Goal: Find contact information: Find contact information

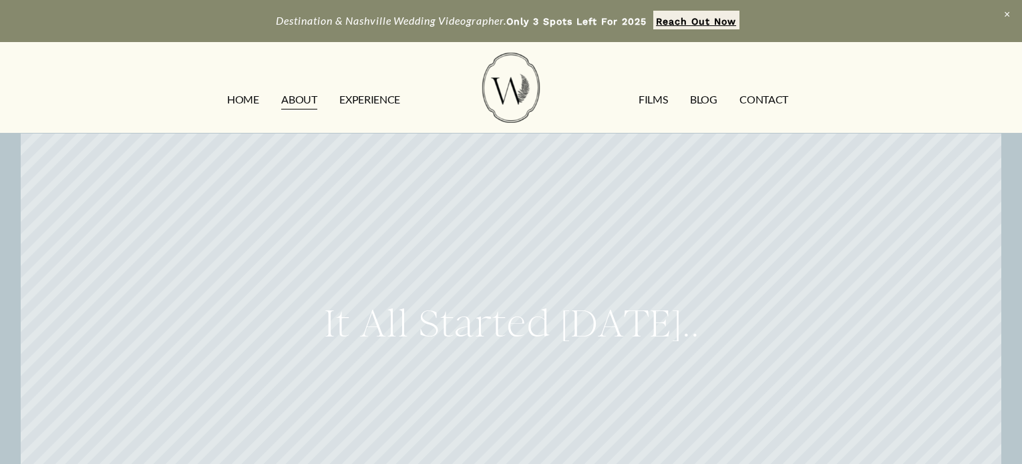
scroll to position [401, 0]
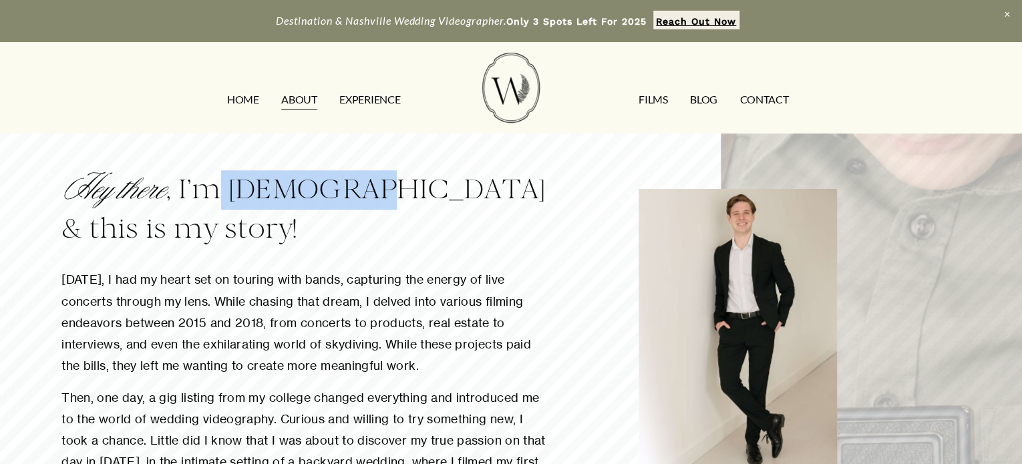
click at [236, 42] on link at bounding box center [511, 21] width 1022 height 42
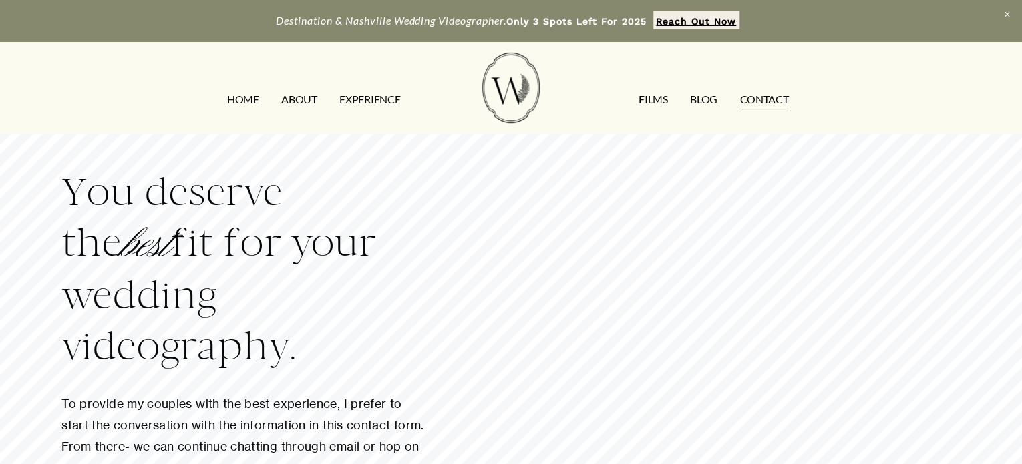
click at [297, 96] on link "ABOUT" at bounding box center [298, 100] width 35 height 21
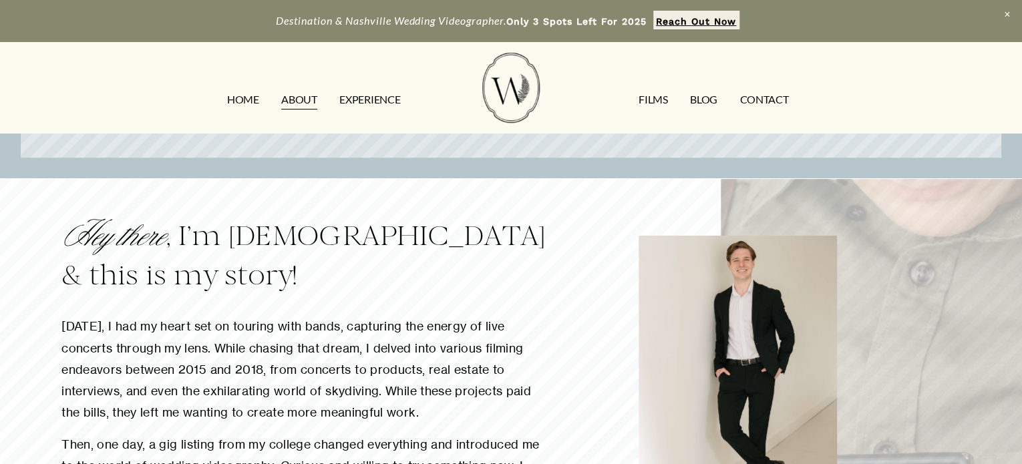
scroll to position [334, 0]
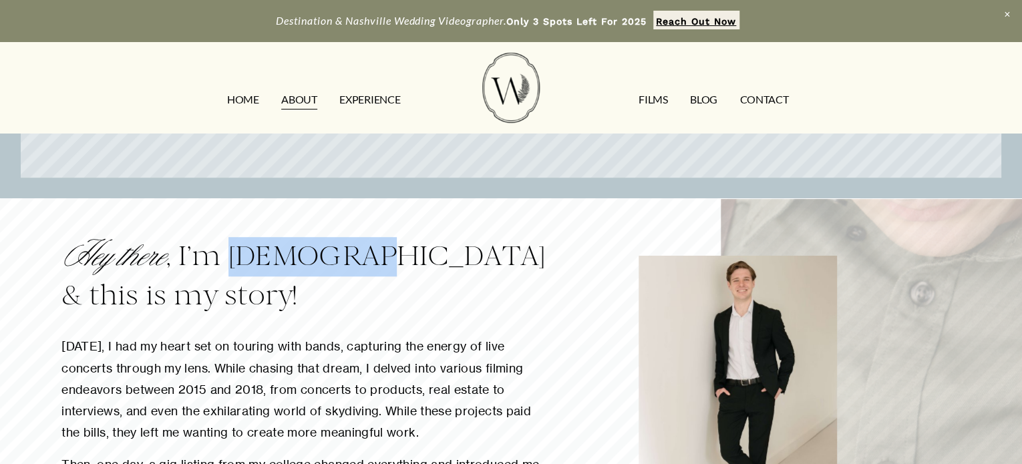
drag, startPoint x: 231, startPoint y: 254, endPoint x: 347, endPoint y: 261, distance: 116.5
click at [347, 261] on h3 "Hey there , I’m Christian & this is my story!" at bounding box center [304, 276] width 487 height 78
copy h3 "Christian"
click at [767, 94] on link "CONTACT" at bounding box center [763, 100] width 49 height 21
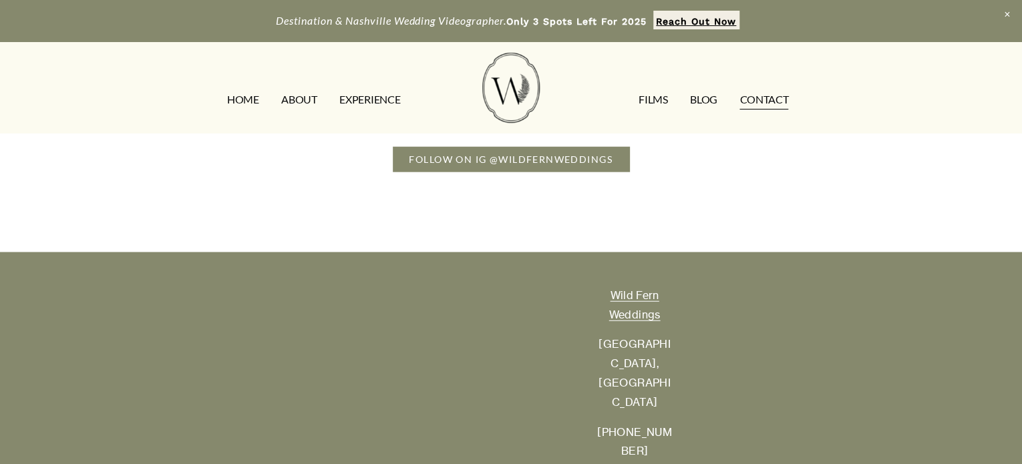
scroll to position [1595, 0]
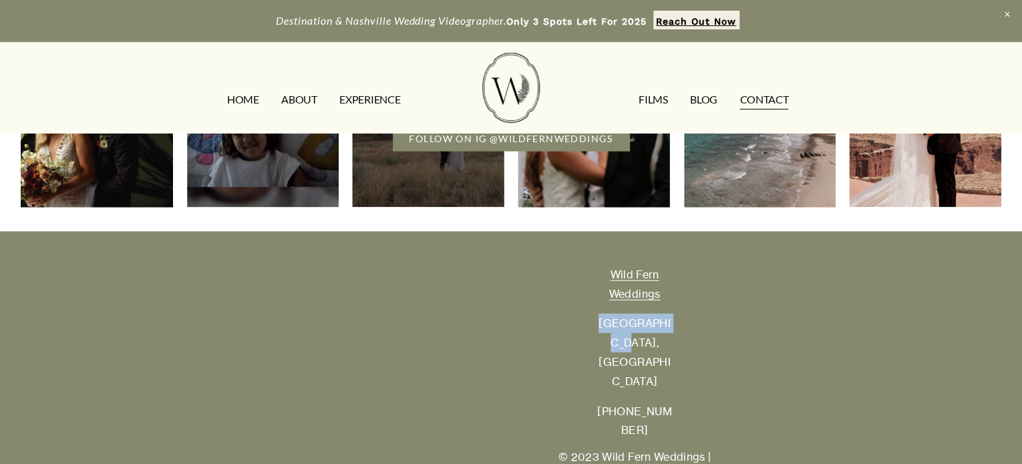
drag, startPoint x: 598, startPoint y: 325, endPoint x: 665, endPoint y: 331, distance: 67.7
click at [665, 331] on p "[GEOGRAPHIC_DATA], [GEOGRAPHIC_DATA]" at bounding box center [634, 352] width 75 height 77
copy p "[GEOGRAPHIC_DATA], [GEOGRAPHIC_DATA]"
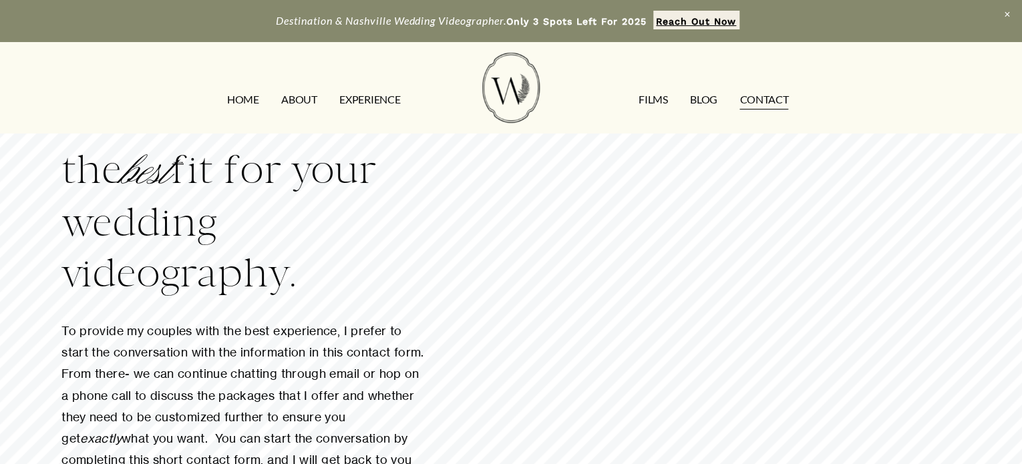
scroll to position [0, 0]
